Goal: Navigation & Orientation: Find specific page/section

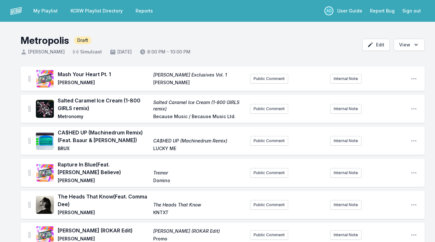
click at [46, 11] on link "My Playlist" at bounding box center [45, 11] width 32 height 12
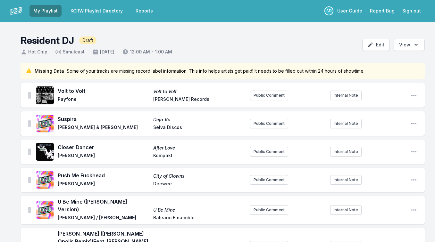
click at [46, 11] on link "My Playlist" at bounding box center [45, 11] width 32 height 12
click at [404, 12] on button "Sign out" at bounding box center [411, 11] width 26 height 12
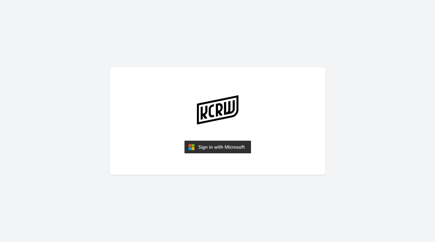
click at [202, 141] on img "submit" at bounding box center [217, 147] width 67 height 13
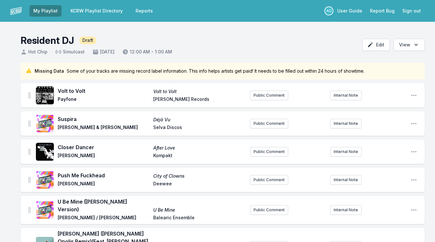
click at [93, 14] on link "KCRW Playlist Directory" at bounding box center [97, 11] width 60 height 12
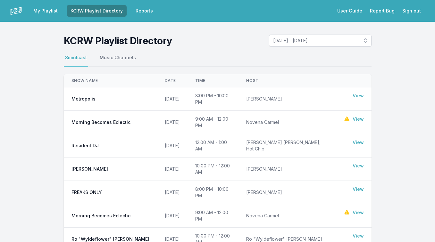
click at [46, 8] on link "My Playlist" at bounding box center [45, 11] width 32 height 12
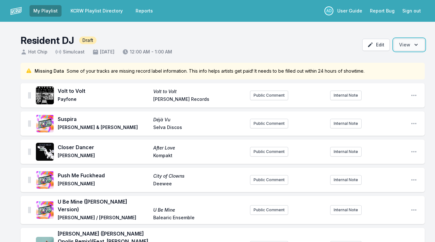
click at [413, 49] on button "Open options View" at bounding box center [409, 45] width 31 height 12
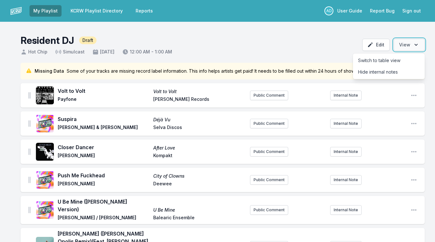
click at [413, 49] on button "Open options View" at bounding box center [409, 45] width 31 height 12
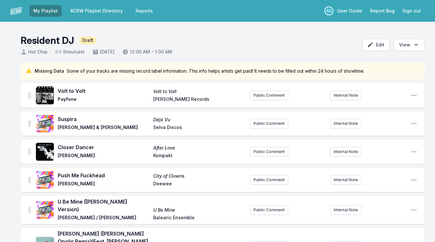
click at [177, 25] on header "Resident DJ Draft Hot Chip Simulcast [DATE] 12:00 AM - 1:00 AM Edit Open option…" at bounding box center [217, 42] width 435 height 41
click at [109, 10] on link "KCRW Playlist Directory" at bounding box center [97, 11] width 60 height 12
